Goal: Obtain resource: Download file/media

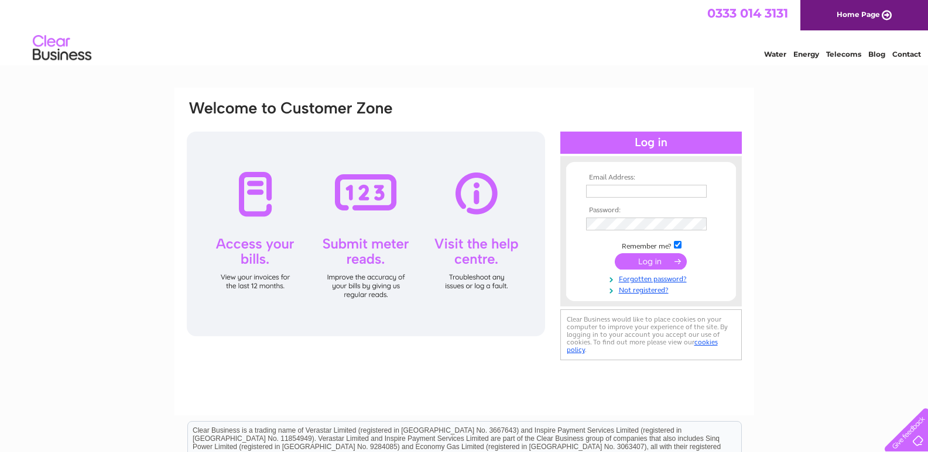
type input "Zahooramina@hotmail.com"
click at [636, 257] on input "submit" at bounding box center [650, 261] width 72 height 16
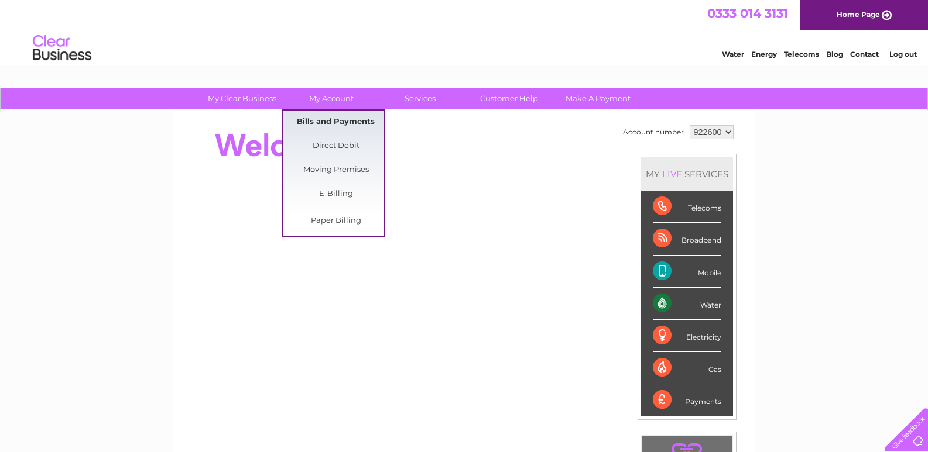
click at [335, 116] on link "Bills and Payments" at bounding box center [335, 122] width 97 height 23
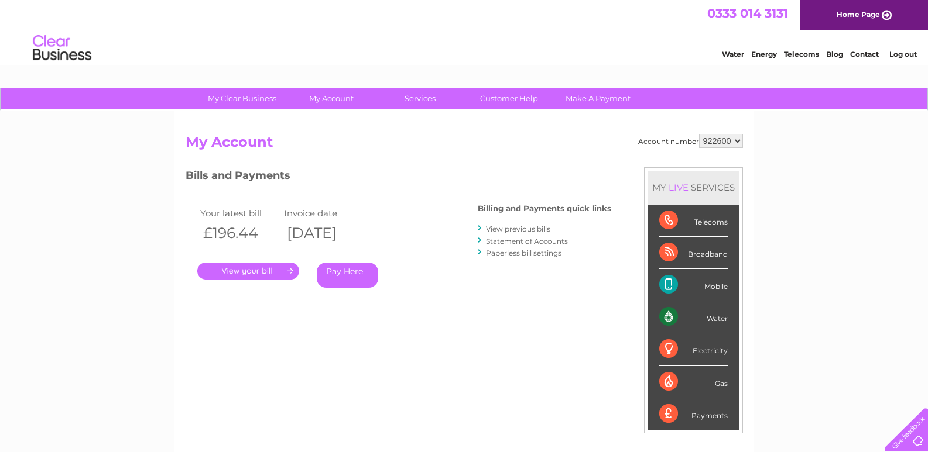
click at [545, 225] on link "View previous bills" at bounding box center [518, 229] width 64 height 9
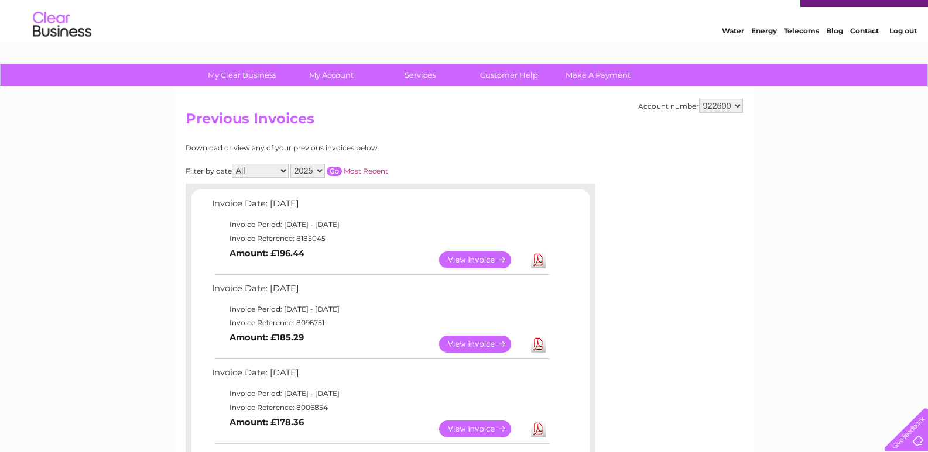
scroll to position [86, 0]
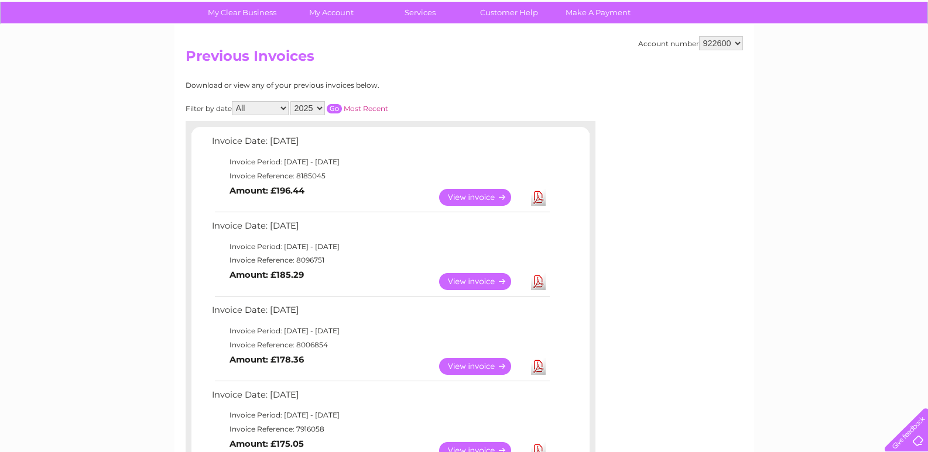
click at [462, 191] on link "View" at bounding box center [482, 197] width 86 height 17
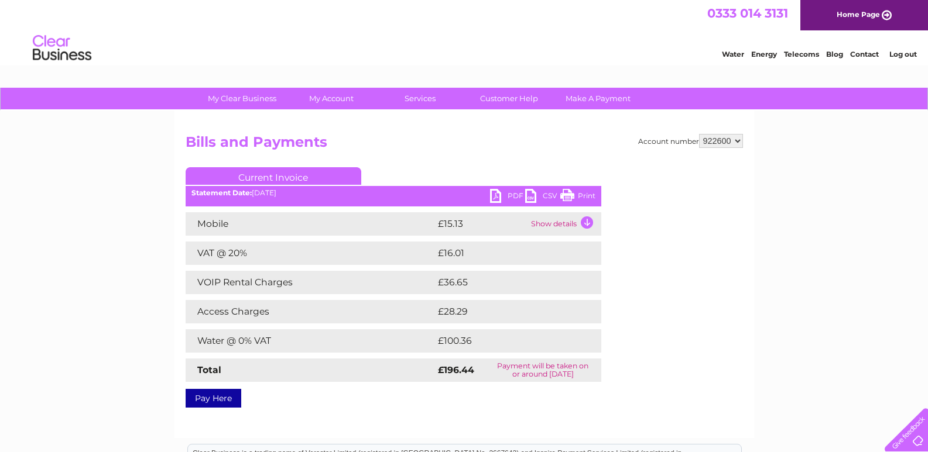
click at [505, 192] on link "PDF" at bounding box center [507, 197] width 35 height 17
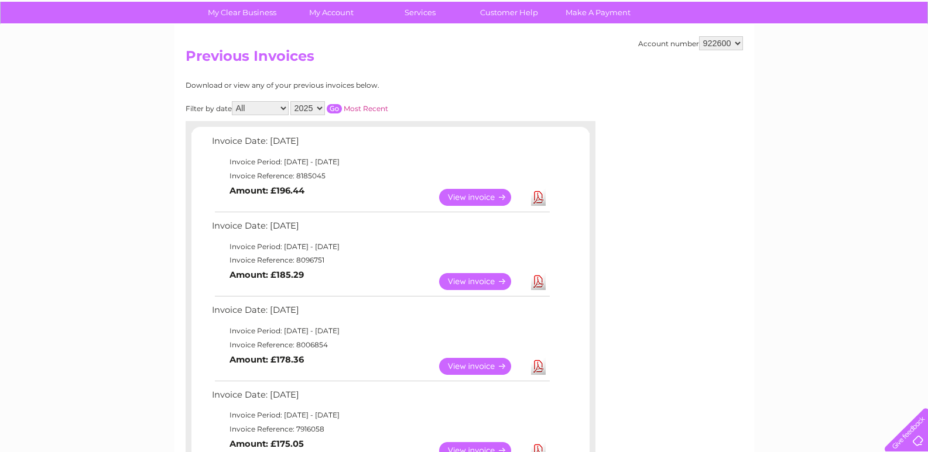
click at [494, 274] on link "View" at bounding box center [482, 281] width 86 height 17
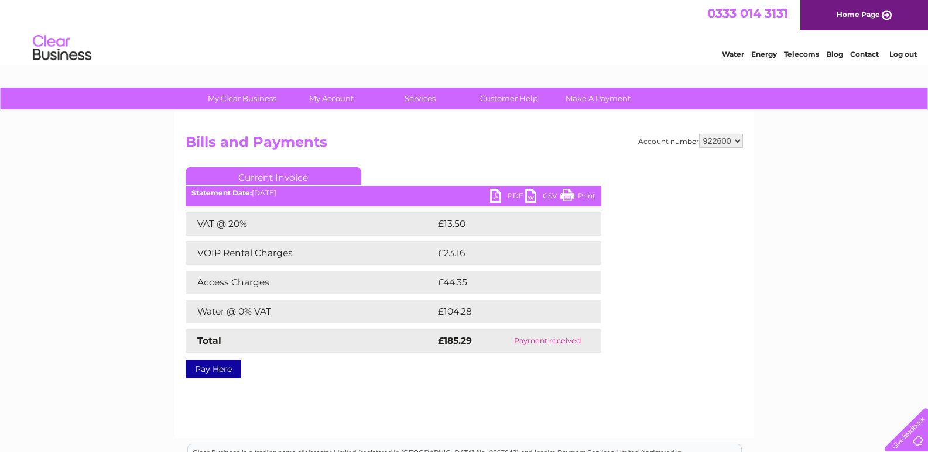
click at [518, 190] on link "PDF" at bounding box center [507, 197] width 35 height 17
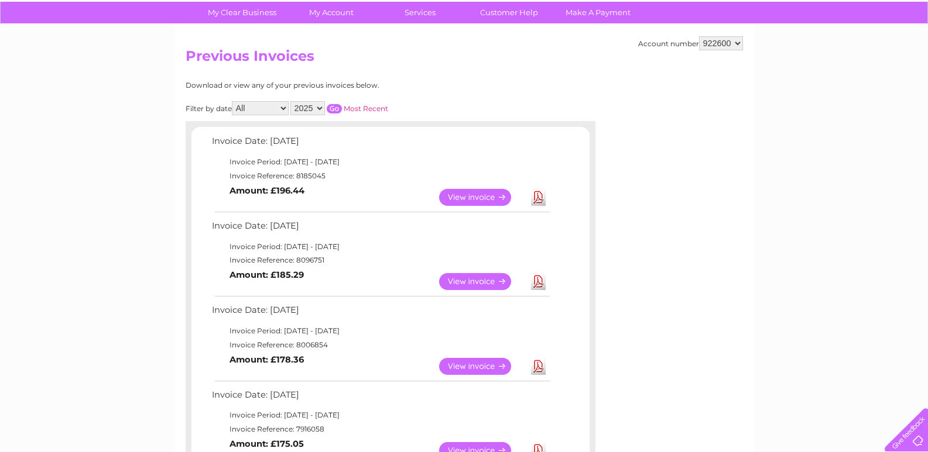
click at [489, 363] on link "View" at bounding box center [482, 366] width 86 height 17
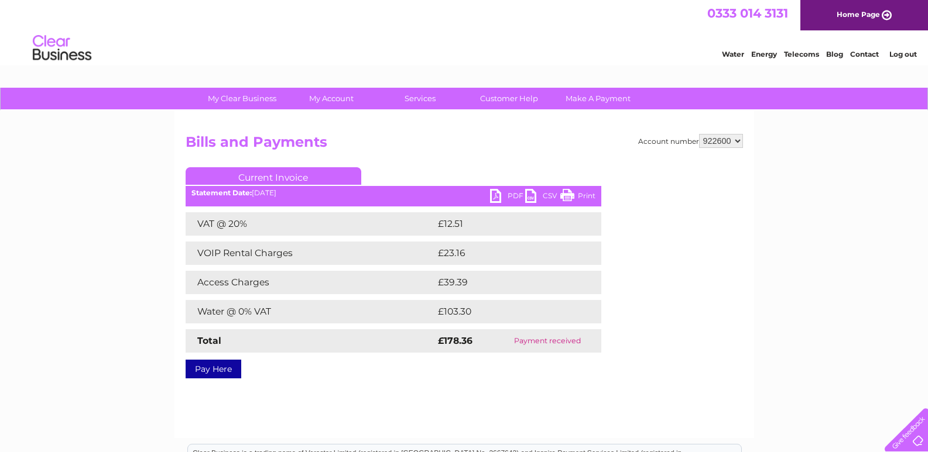
click at [516, 189] on ul "Current Invoice" at bounding box center [393, 178] width 415 height 22
click at [523, 193] on link "PDF" at bounding box center [507, 197] width 35 height 17
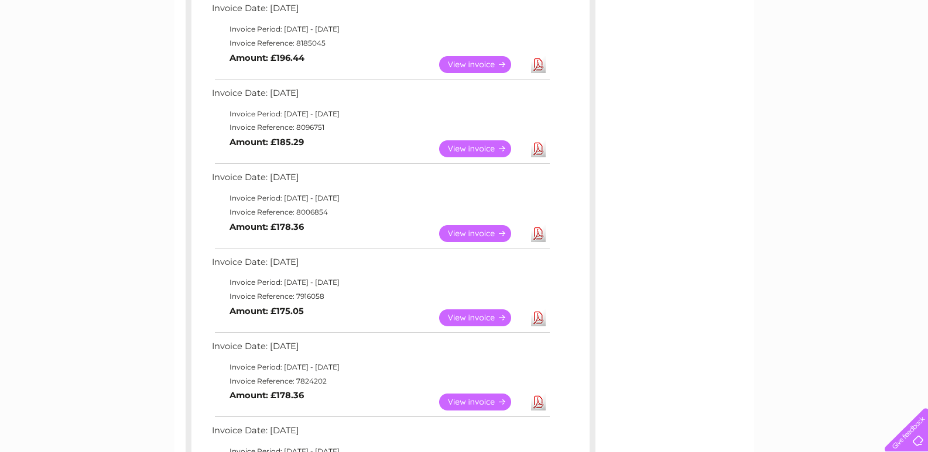
scroll to position [250, 0]
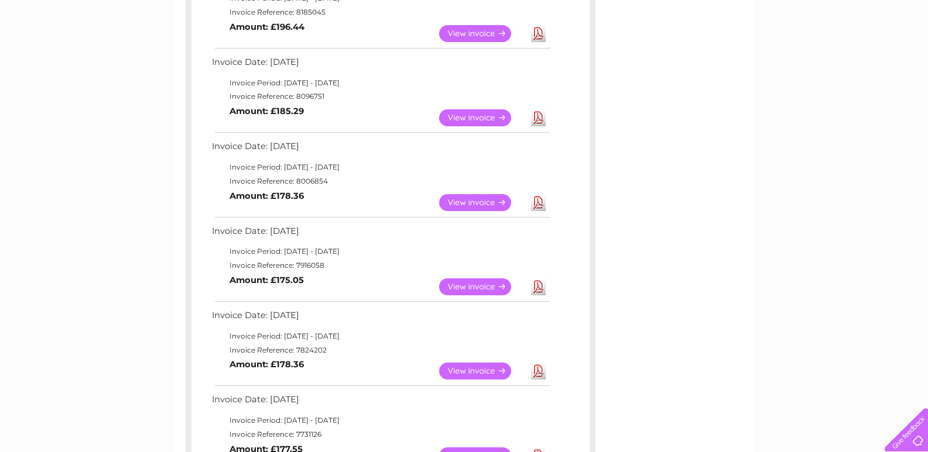
click at [499, 284] on link "View" at bounding box center [482, 287] width 86 height 17
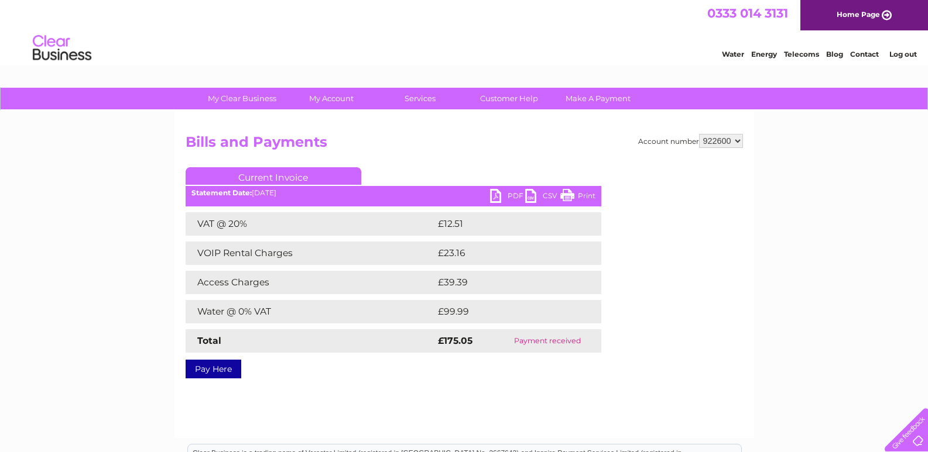
click at [514, 191] on link "PDF" at bounding box center [507, 197] width 35 height 17
